Goal: Information Seeking & Learning: Learn about a topic

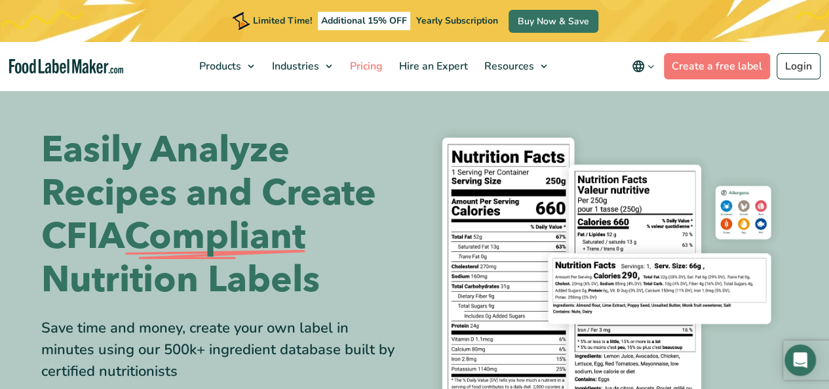
click at [367, 62] on span "Pricing" at bounding box center [365, 66] width 38 height 14
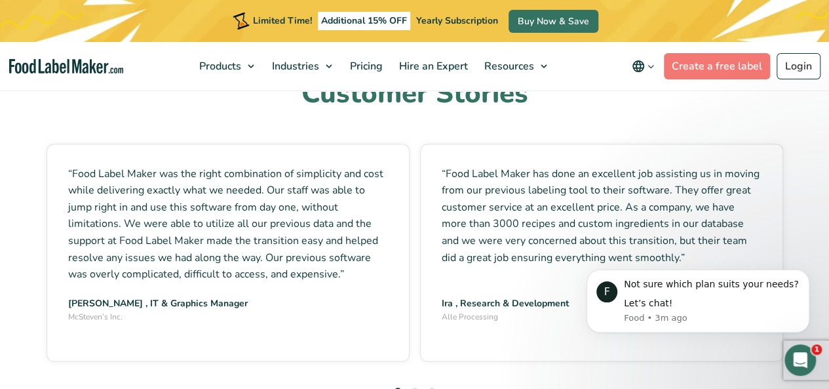
scroll to position [3568, 0]
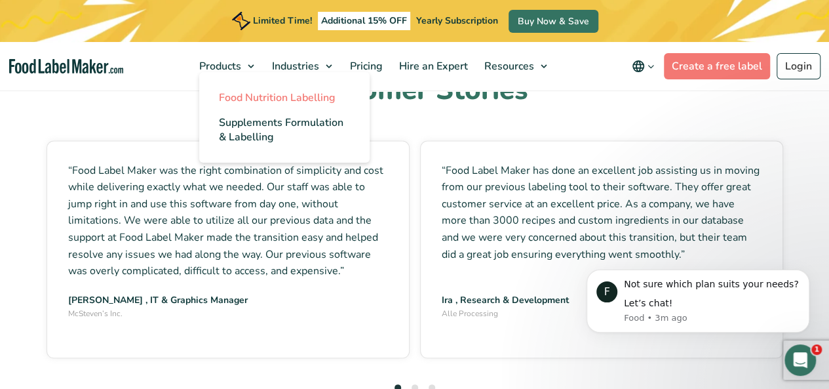
click at [251, 98] on span "Food Nutrition Labelling" at bounding box center [277, 97] width 117 height 14
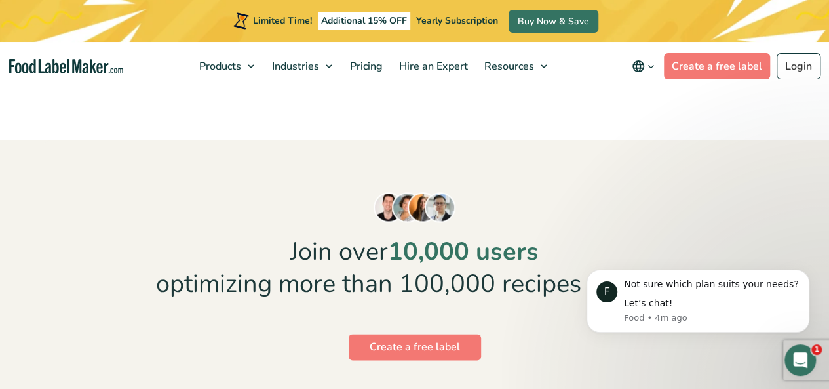
scroll to position [3186, 0]
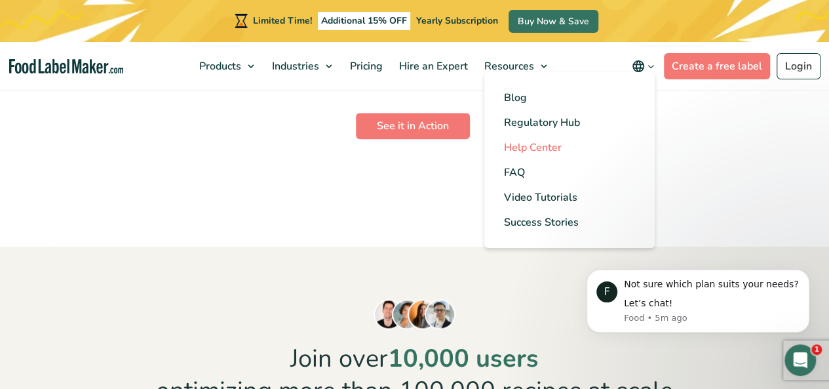
click at [516, 147] on span "Help Center" at bounding box center [533, 147] width 58 height 14
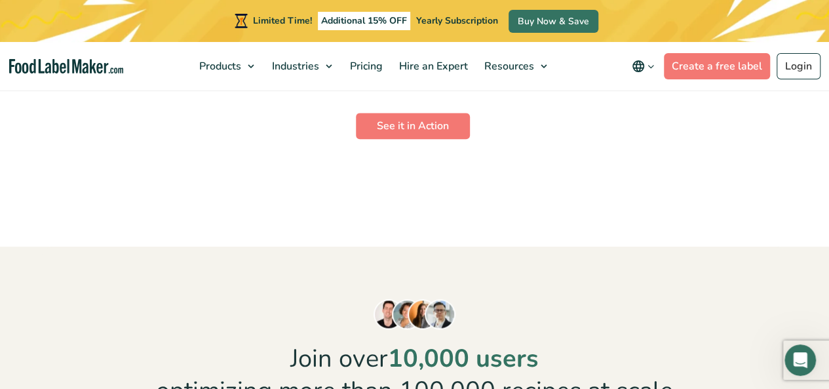
click at [805, 354] on icon "Open Intercom Messenger" at bounding box center [801, 360] width 22 height 22
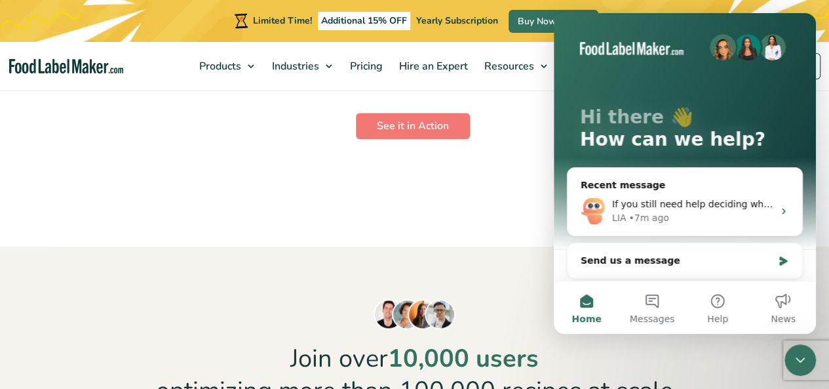
scroll to position [0, 0]
